Goal: Transaction & Acquisition: Download file/media

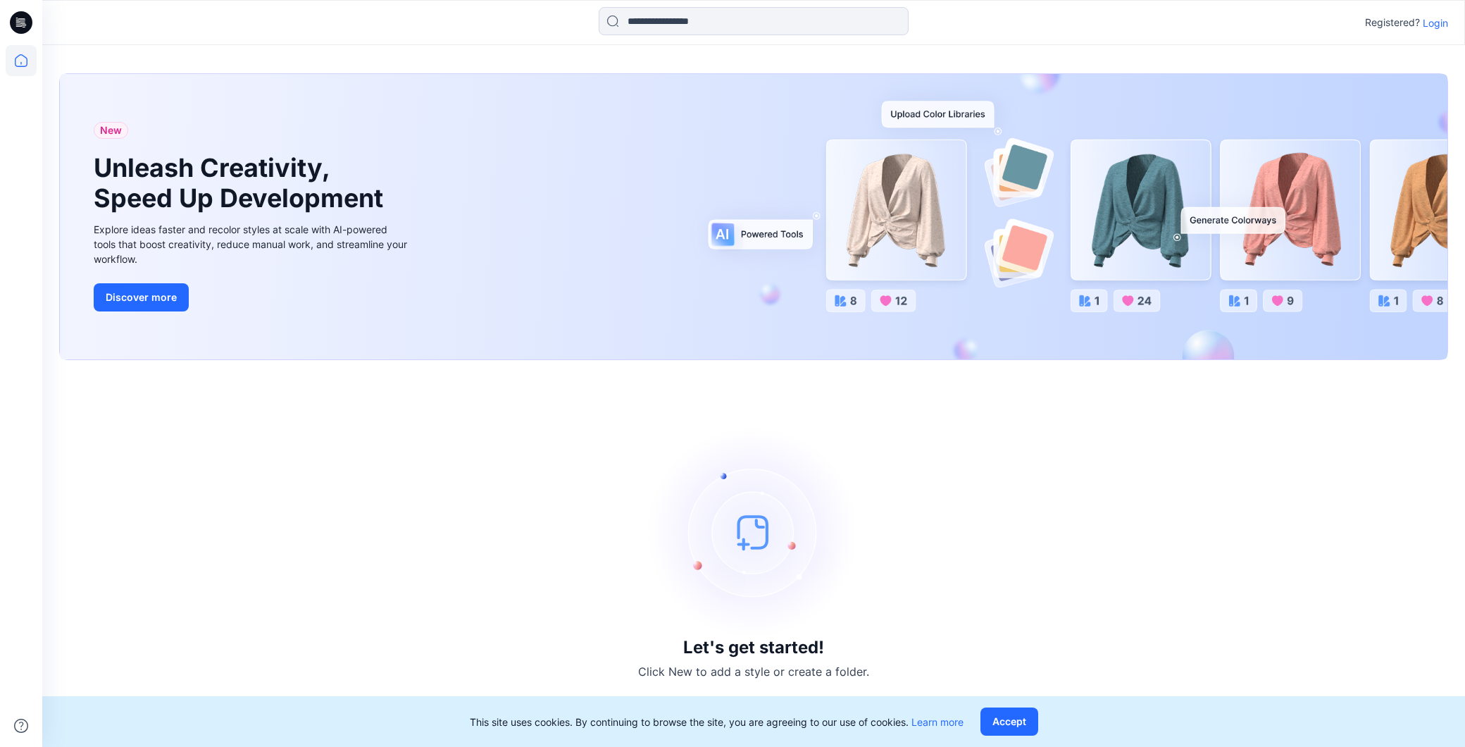
click at [22, 24] on icon at bounding box center [21, 22] width 23 height 23
click at [21, 62] on icon at bounding box center [20, 63] width 1 height 3
click at [15, 58] on icon at bounding box center [21, 60] width 31 height 31
click at [284, 403] on div "Let's get started! Click New to add a style or create a folder." at bounding box center [753, 553] width 1389 height 353
click at [1011, 721] on button "Accept" at bounding box center [1009, 721] width 58 height 28
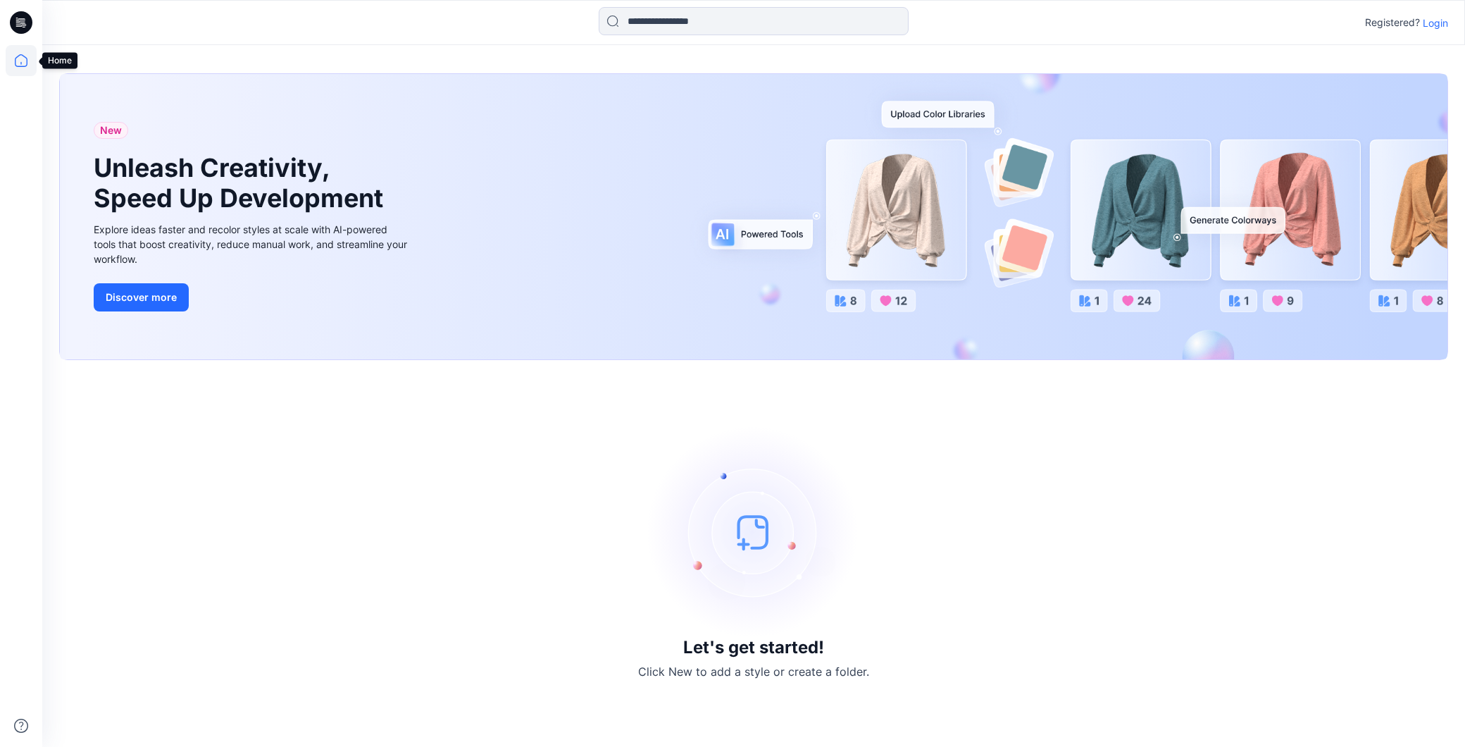
click at [18, 61] on icon at bounding box center [21, 60] width 31 height 31
click at [24, 20] on icon at bounding box center [21, 22] width 23 height 23
click at [22, 65] on icon at bounding box center [21, 60] width 31 height 31
click at [481, 498] on div "Let's get started! Click New to add a style or create a folder." at bounding box center [753, 553] width 1389 height 353
click at [1440, 26] on p "Login" at bounding box center [1435, 22] width 25 height 15
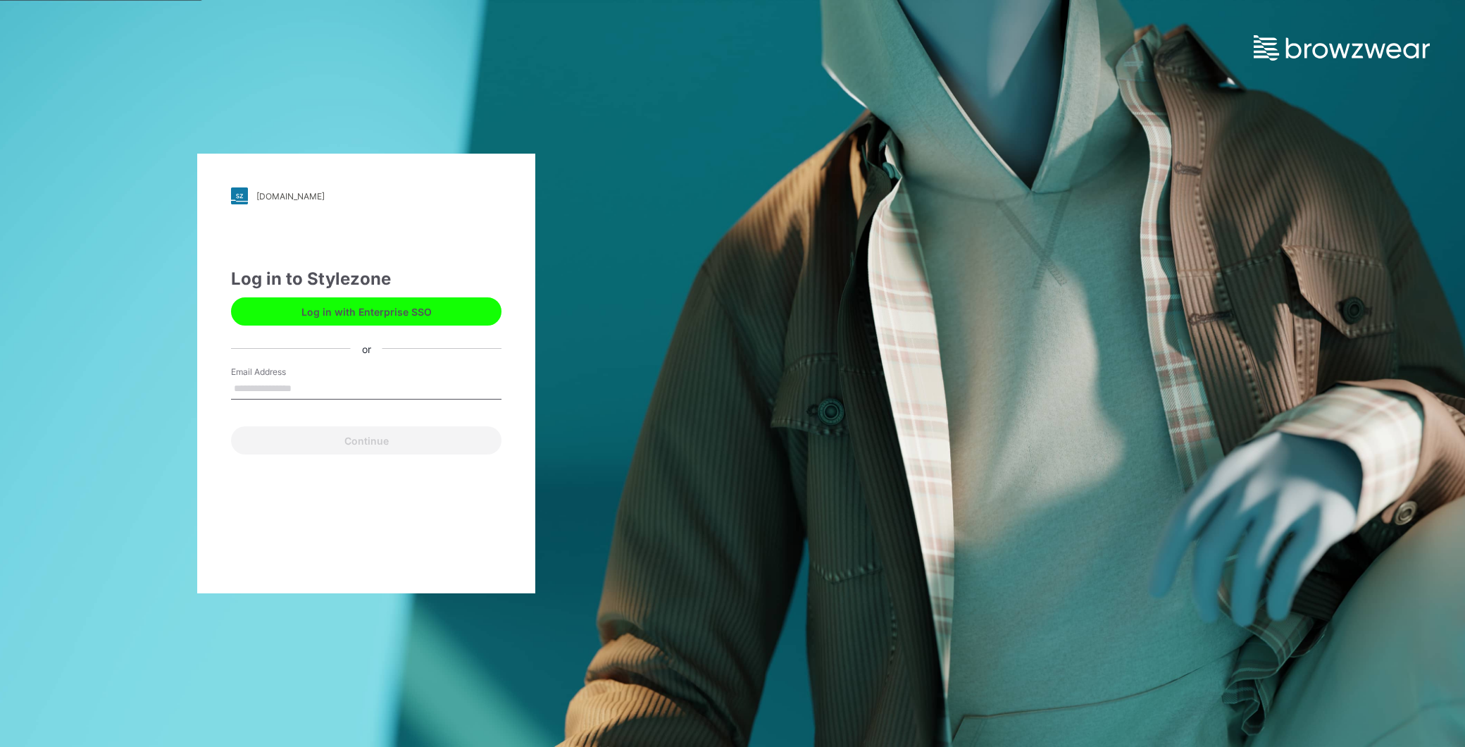
click at [294, 378] on input "Email Address" at bounding box center [366, 388] width 270 height 21
type input "**********"
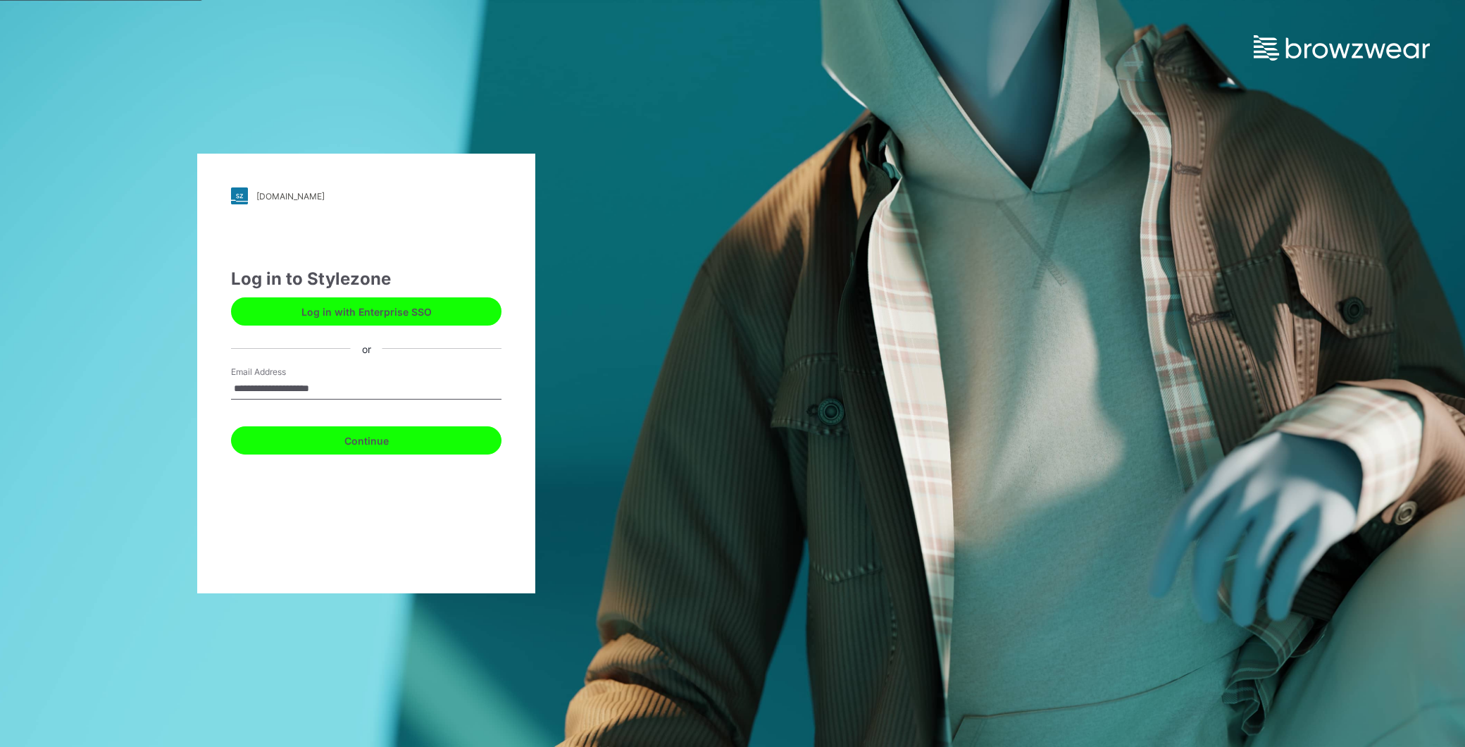
click at [363, 445] on button "Continue" at bounding box center [366, 440] width 270 height 28
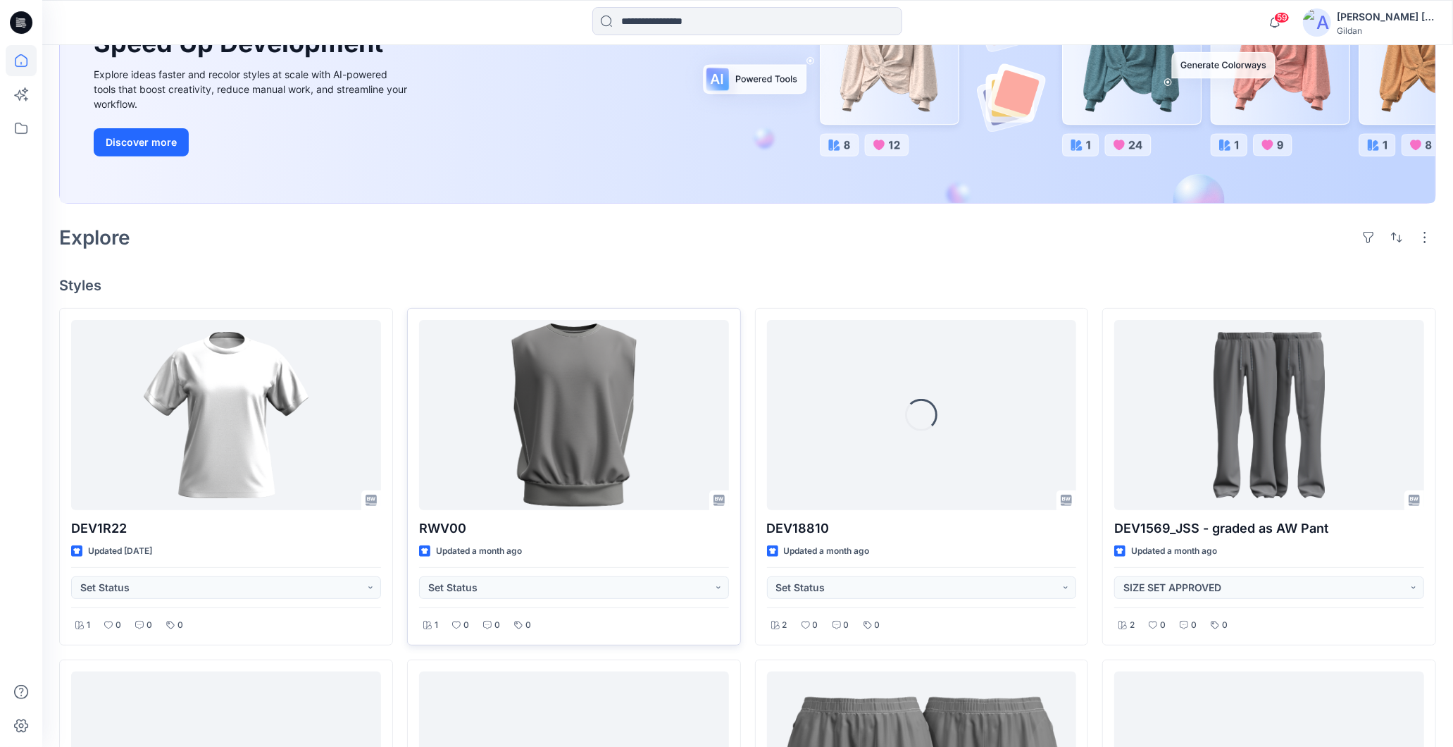
scroll to position [235, 0]
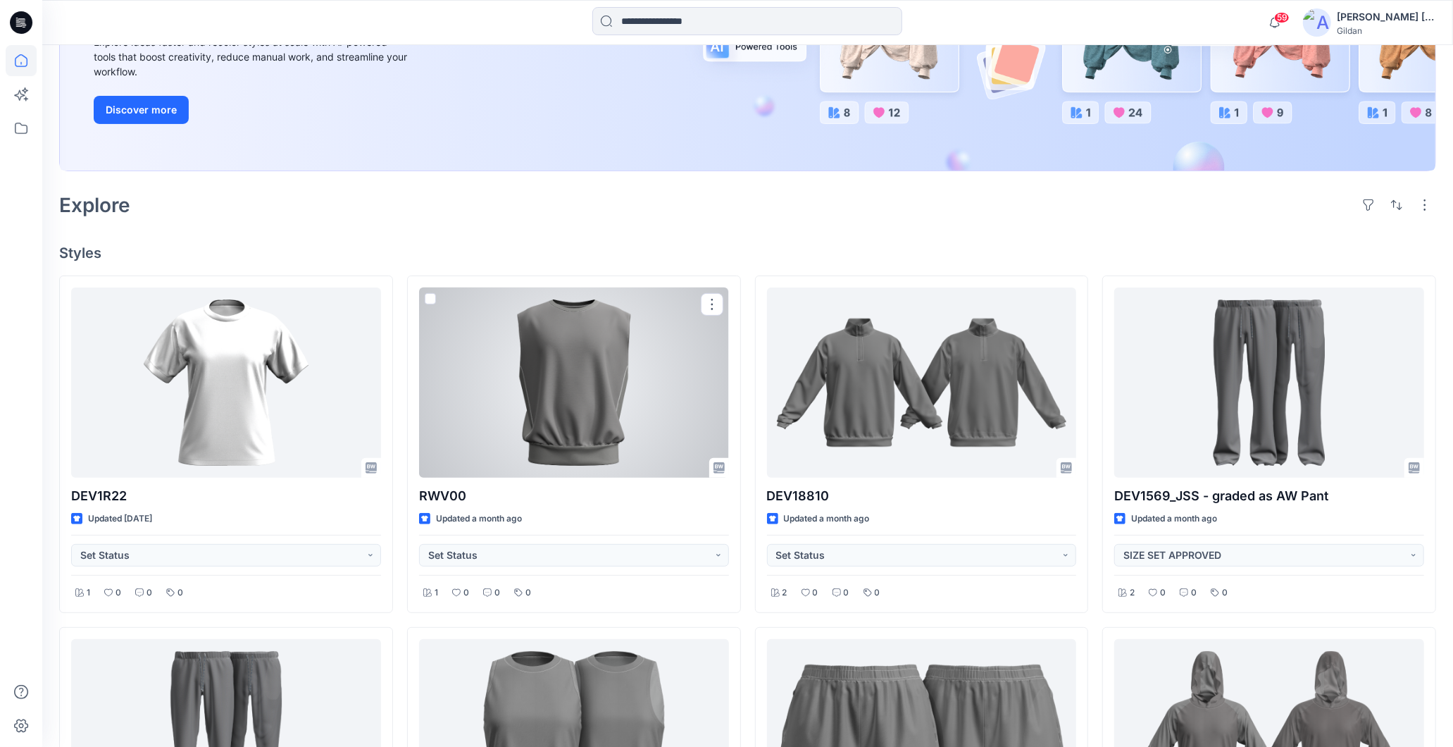
click at [642, 392] on div at bounding box center [574, 382] width 310 height 190
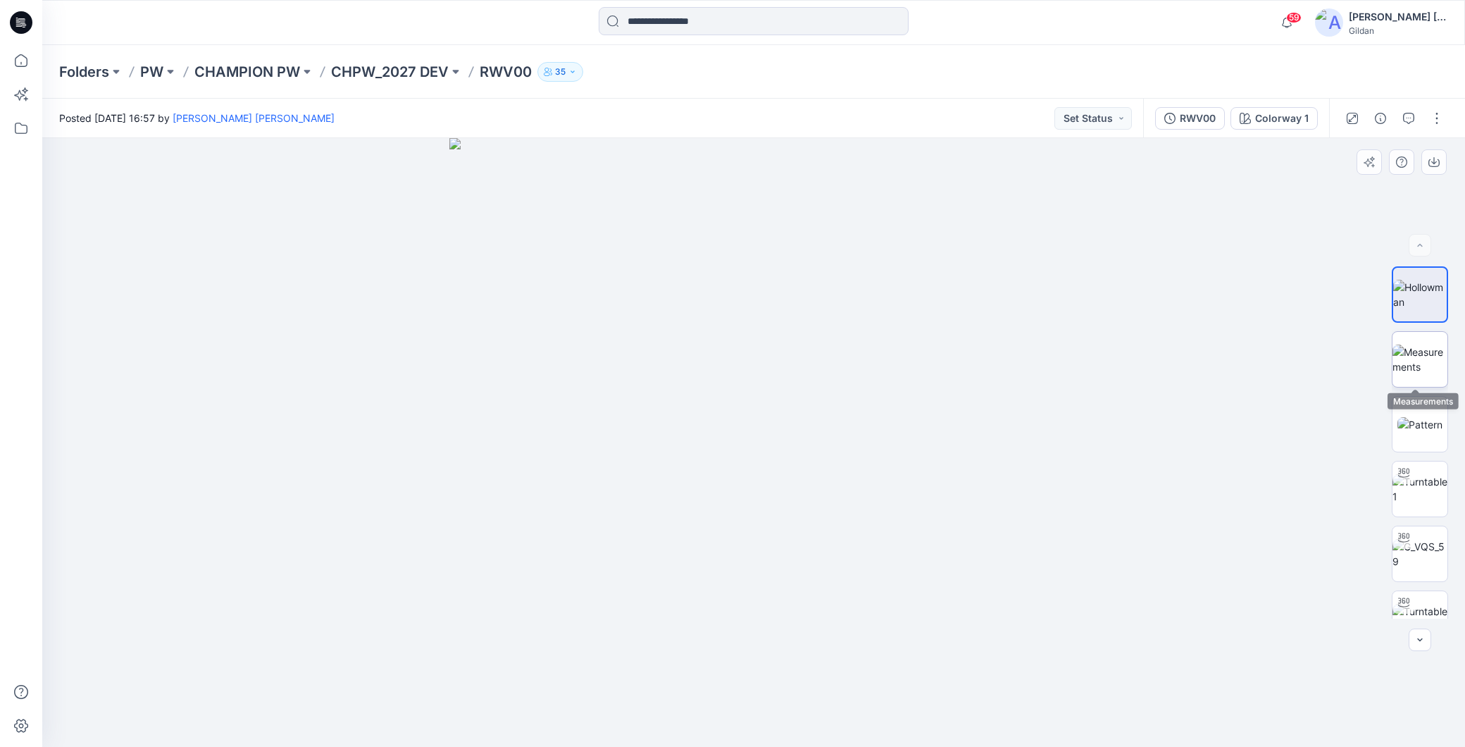
click at [1438, 349] on img at bounding box center [1419, 359] width 55 height 30
click at [1423, 423] on img at bounding box center [1419, 424] width 45 height 15
click at [416, 71] on p "CHPW_2027 DEV" at bounding box center [390, 72] width 118 height 20
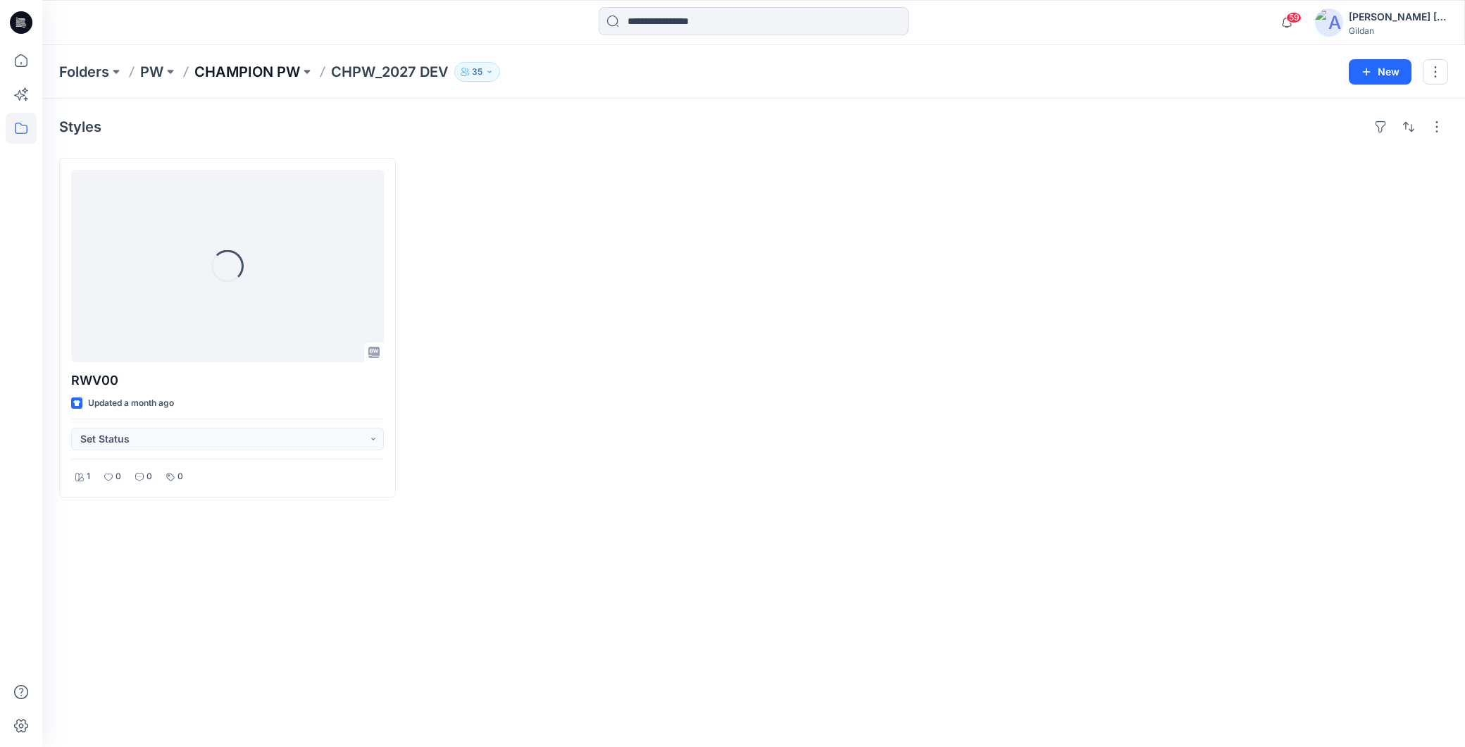
click at [261, 63] on p "CHAMPION PW" at bounding box center [247, 72] width 106 height 20
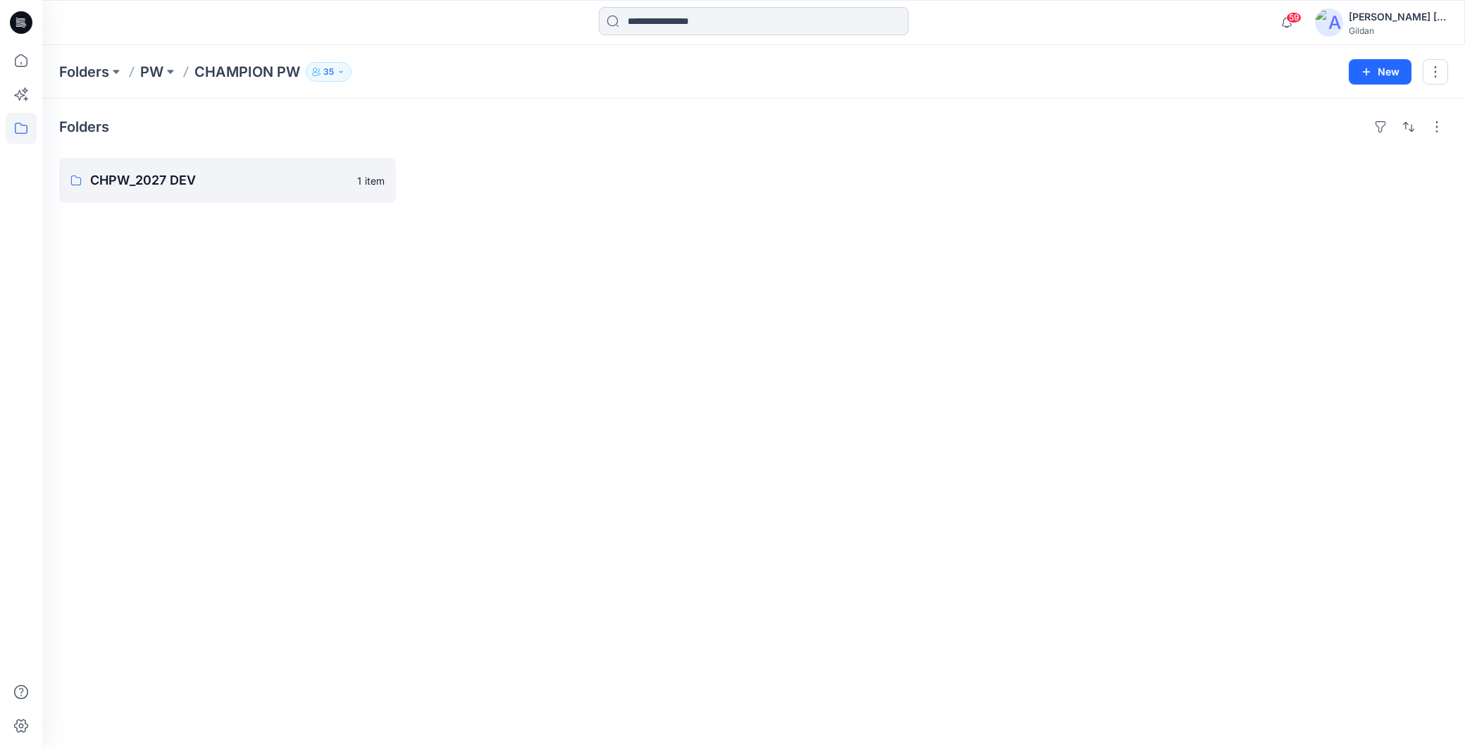
click at [698, 26] on input at bounding box center [754, 21] width 310 height 28
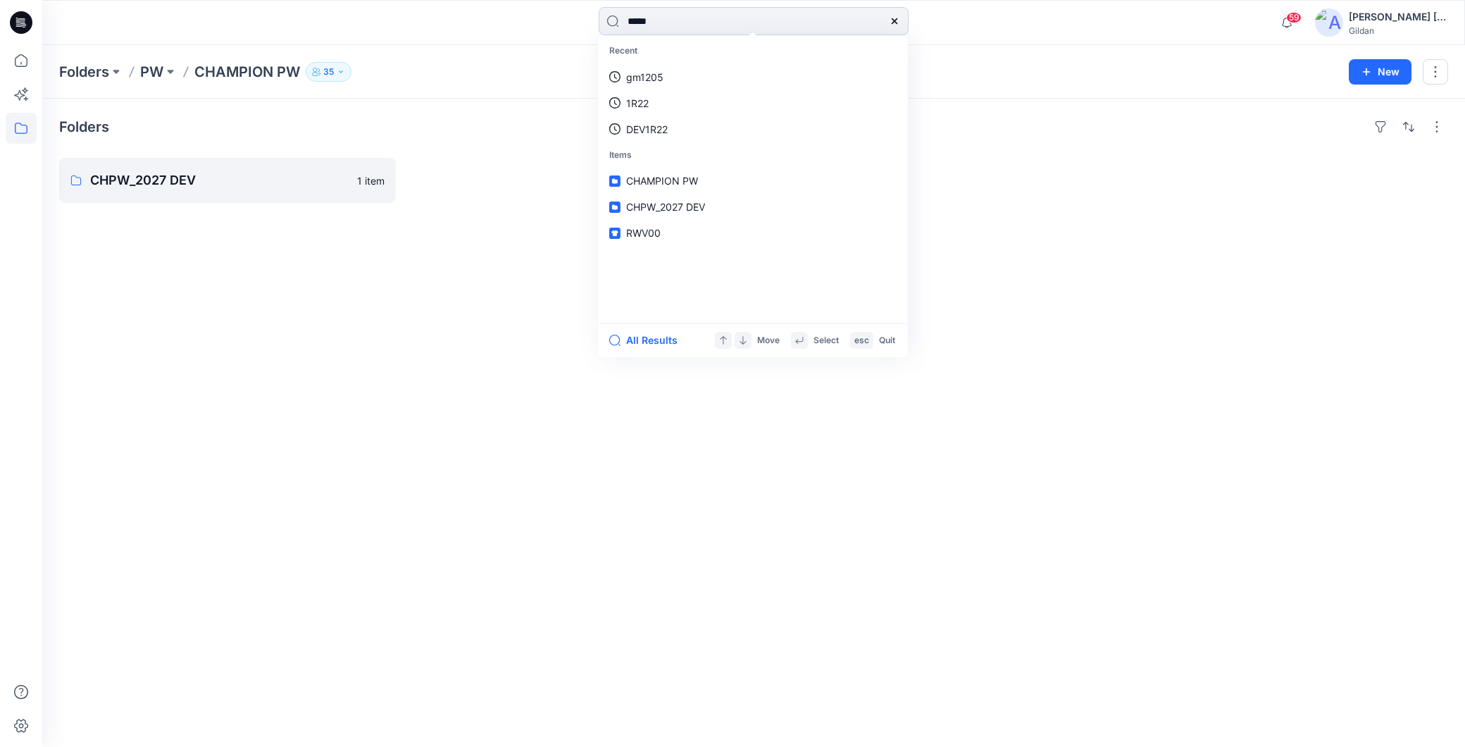
type input "*****"
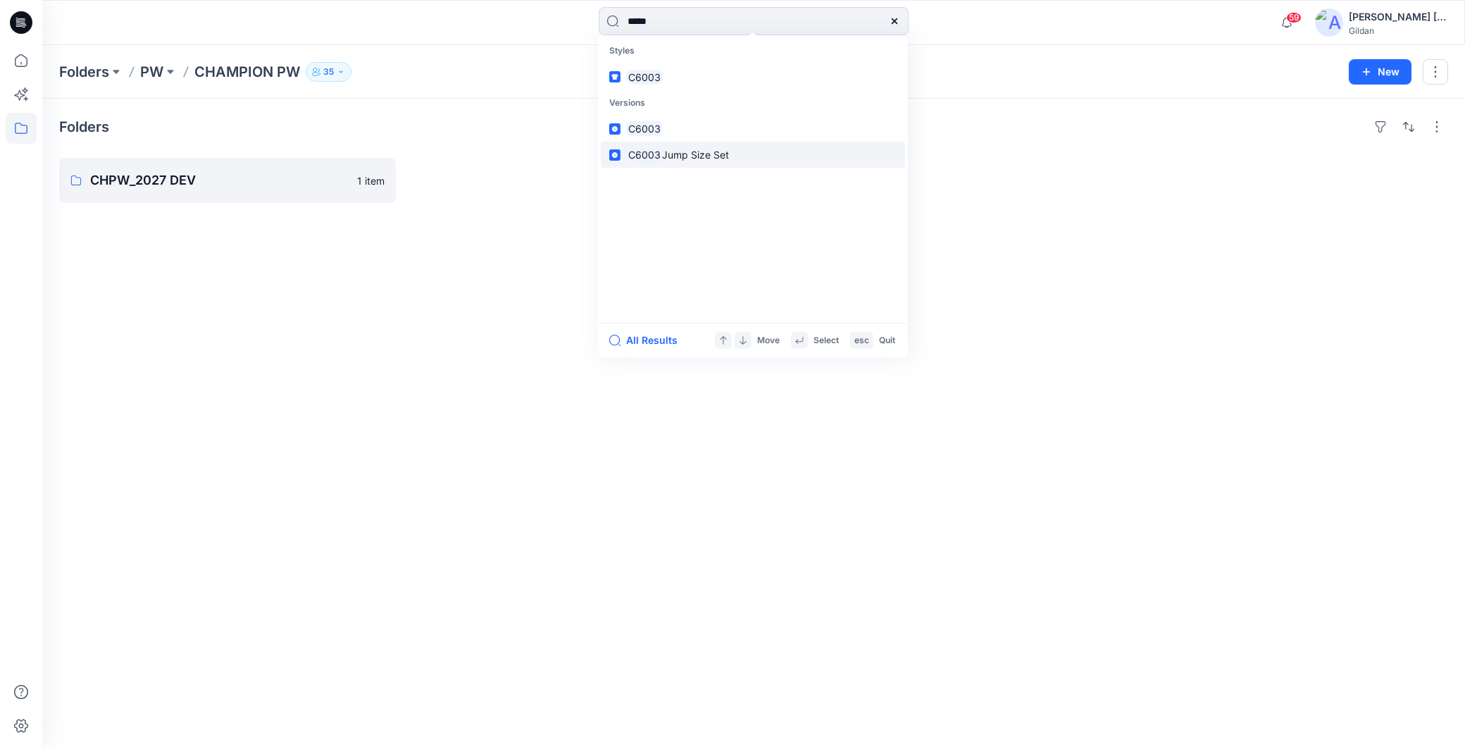
click at [687, 151] on span "Jump Size Set" at bounding box center [695, 155] width 67 height 12
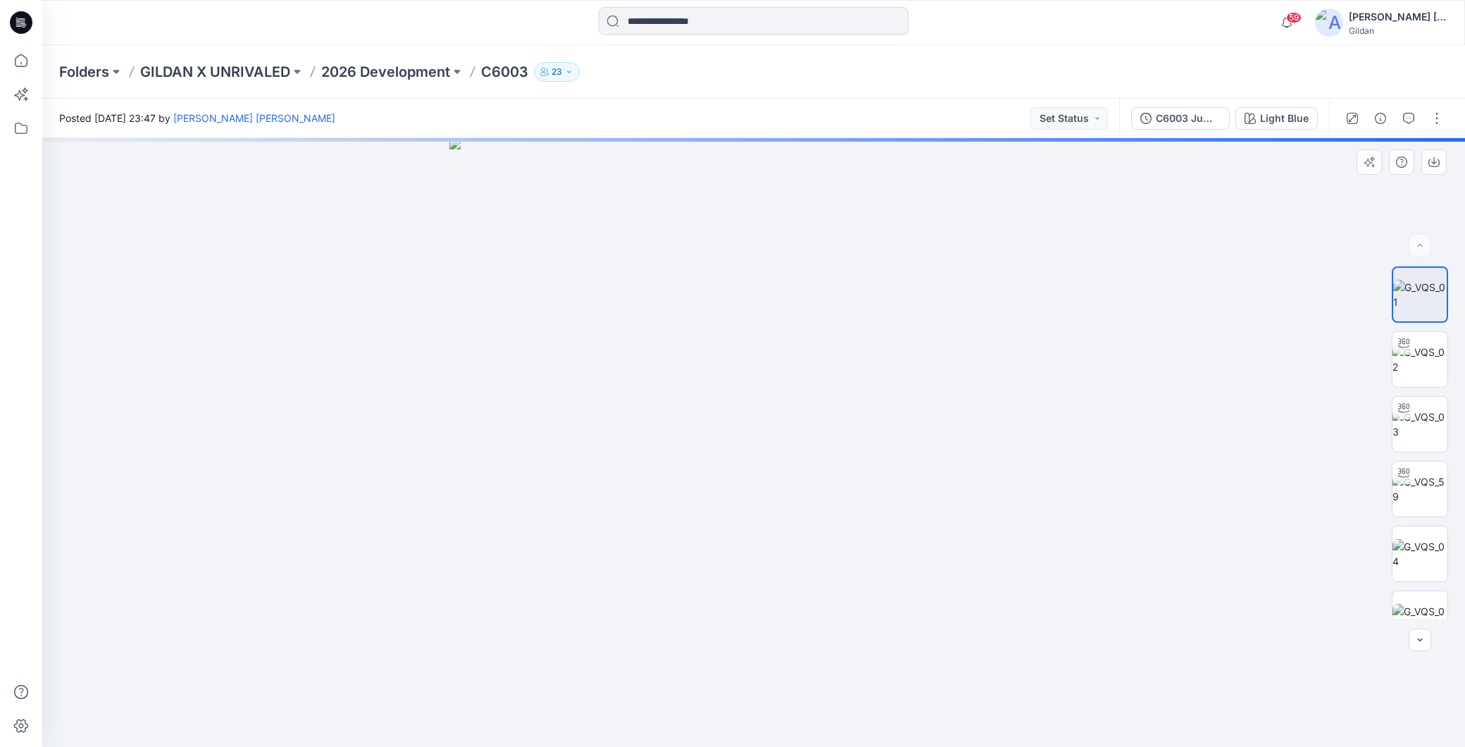
click at [1278, 398] on div at bounding box center [753, 442] width 1423 height 609
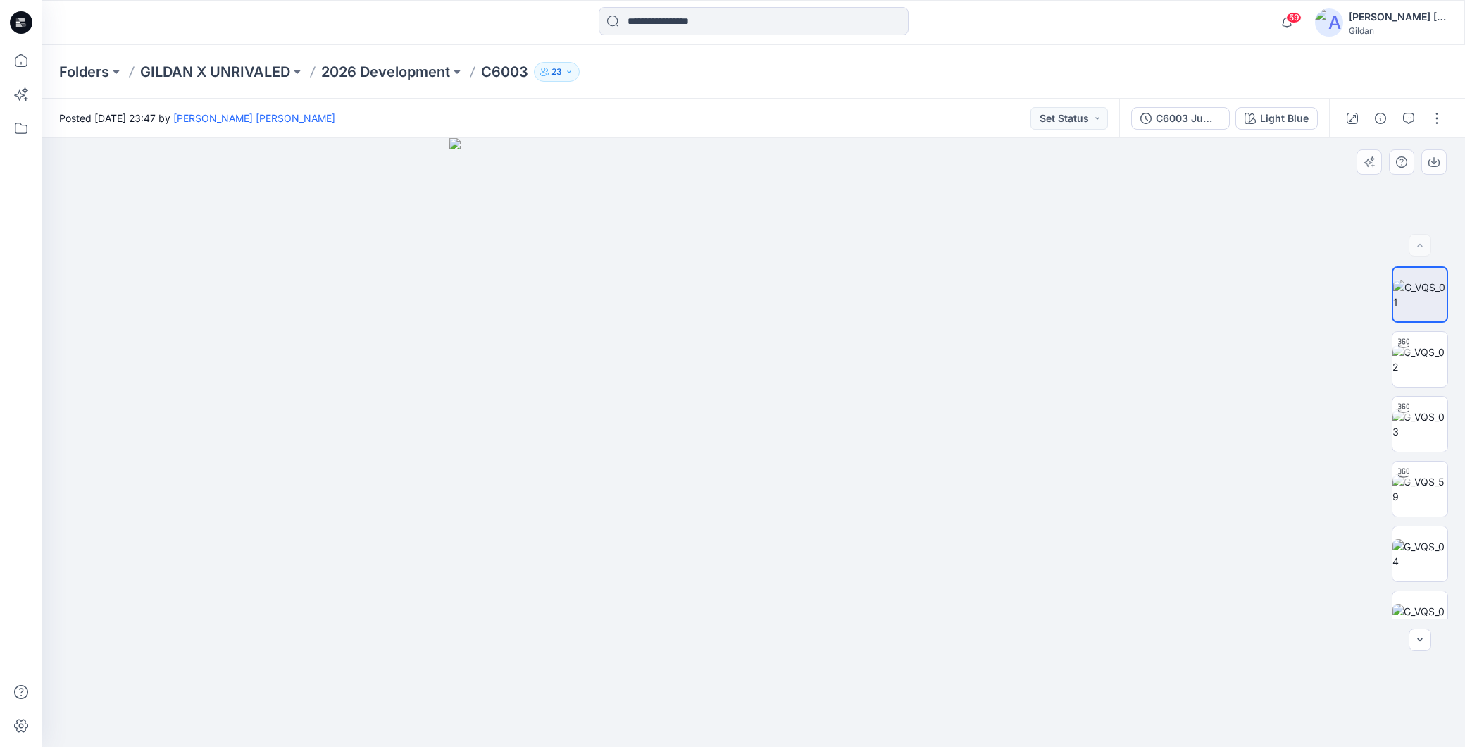
drag, startPoint x: 1452, startPoint y: 350, endPoint x: 1457, endPoint y: 460, distance: 110.0
click at [1452, 460] on div at bounding box center [1420, 442] width 90 height 352
click at [1392, 575] on img at bounding box center [1419, 591] width 55 height 44
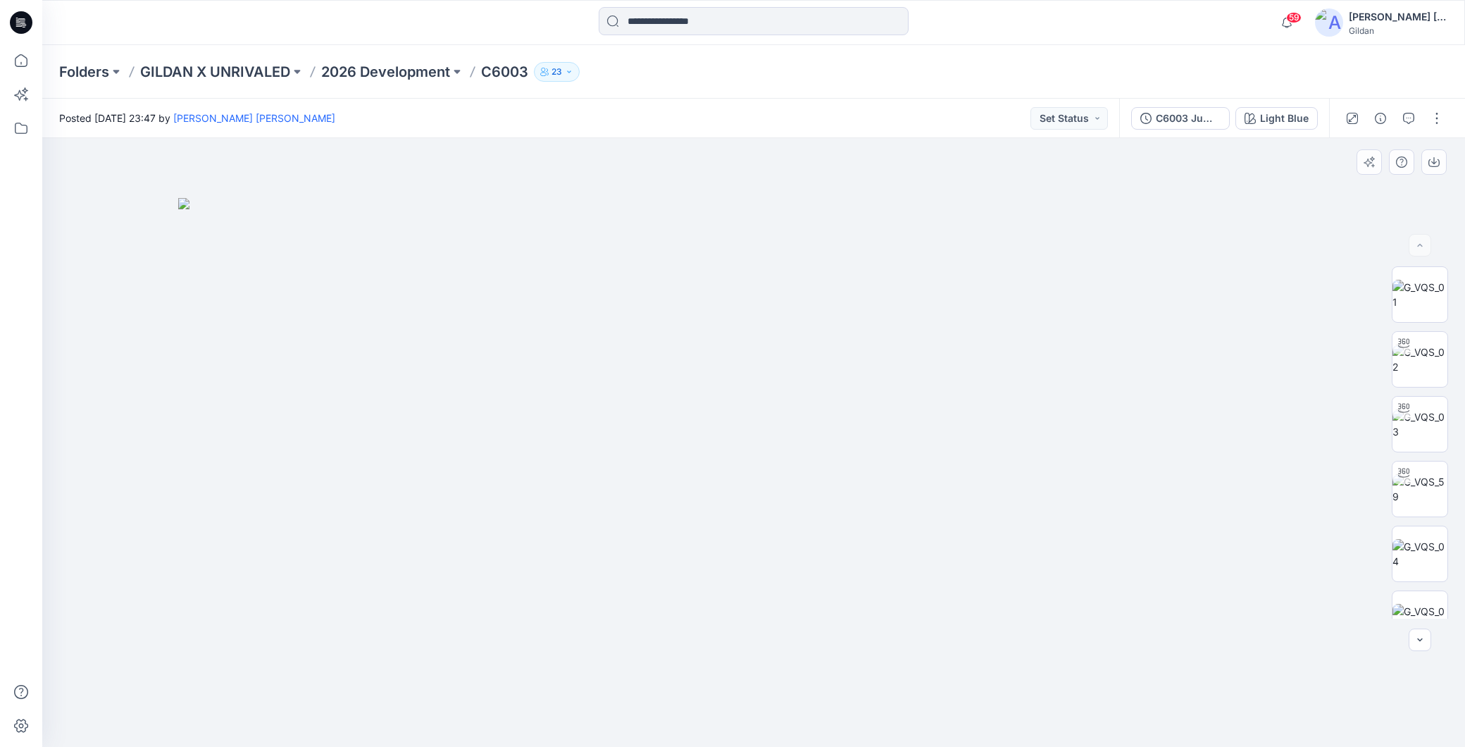
click at [920, 174] on div at bounding box center [753, 442] width 1423 height 609
click at [1434, 116] on button "button" at bounding box center [1437, 118] width 23 height 23
click at [1223, 156] on div at bounding box center [753, 442] width 1423 height 609
click at [1202, 116] on div "C6003 Jump Size Set" at bounding box center [1188, 118] width 65 height 15
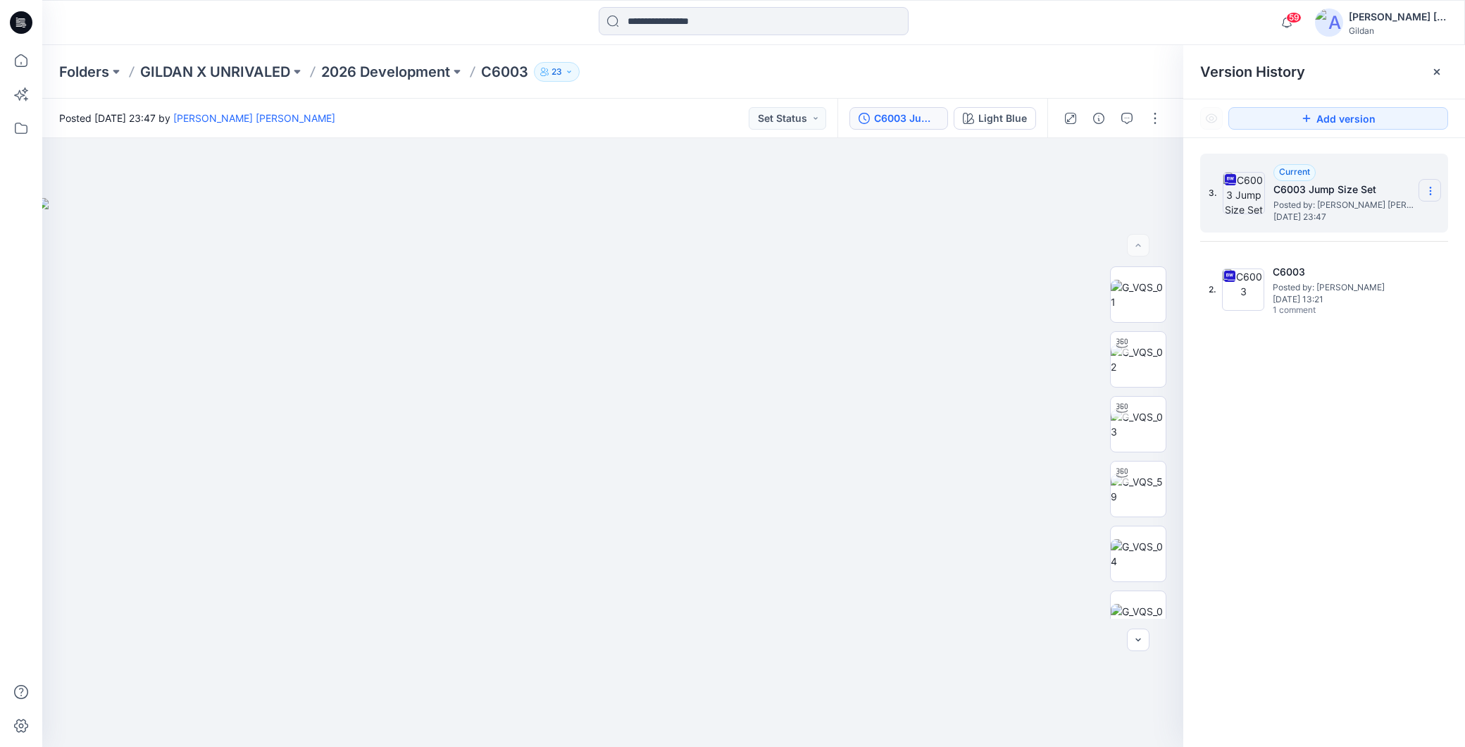
click at [1433, 193] on icon at bounding box center [1430, 190] width 11 height 11
click at [1361, 216] on span "Download Source BW File" at bounding box center [1359, 219] width 118 height 17
